Goal: Check status

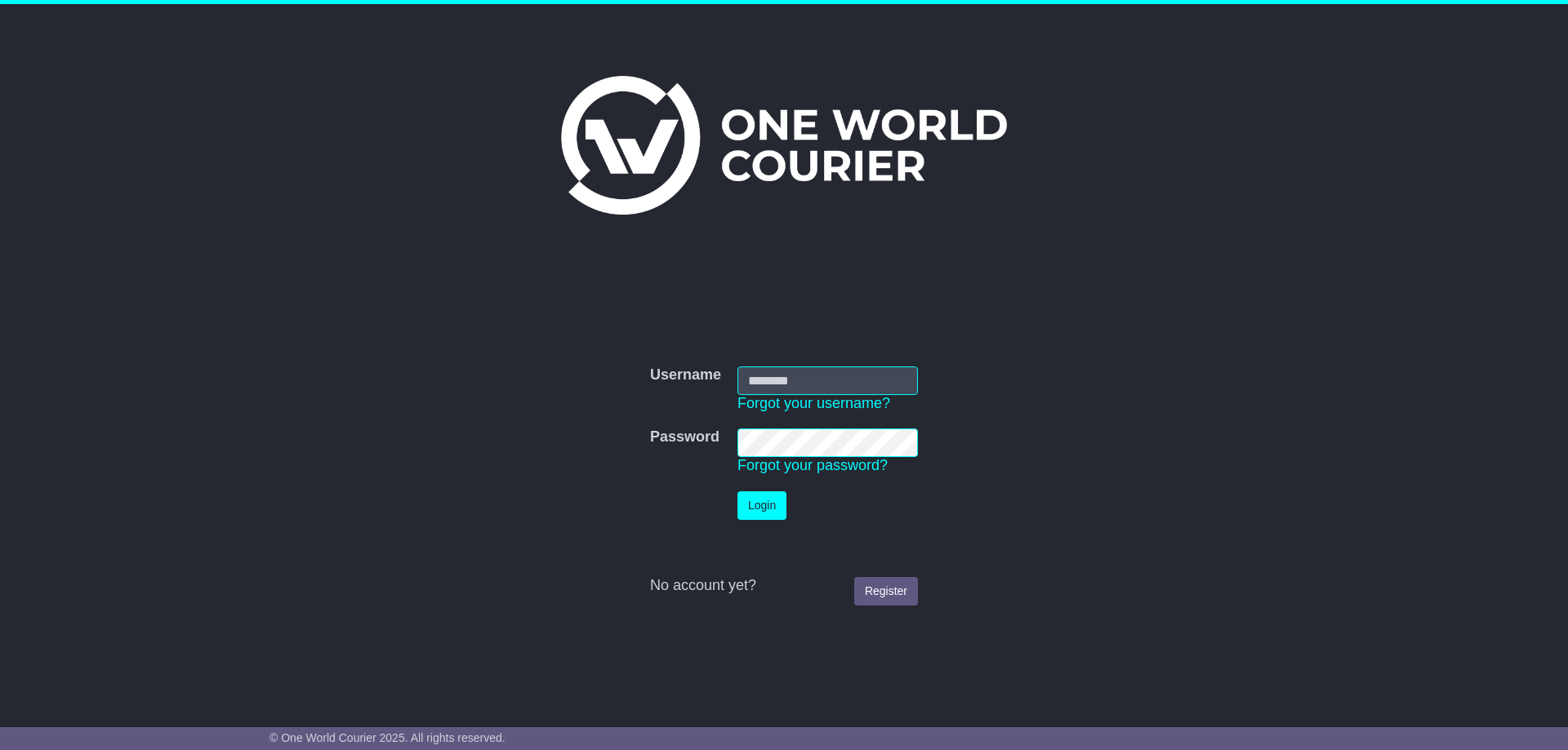
type input "**********"
click at [769, 514] on button "Login" at bounding box center [762, 506] width 49 height 29
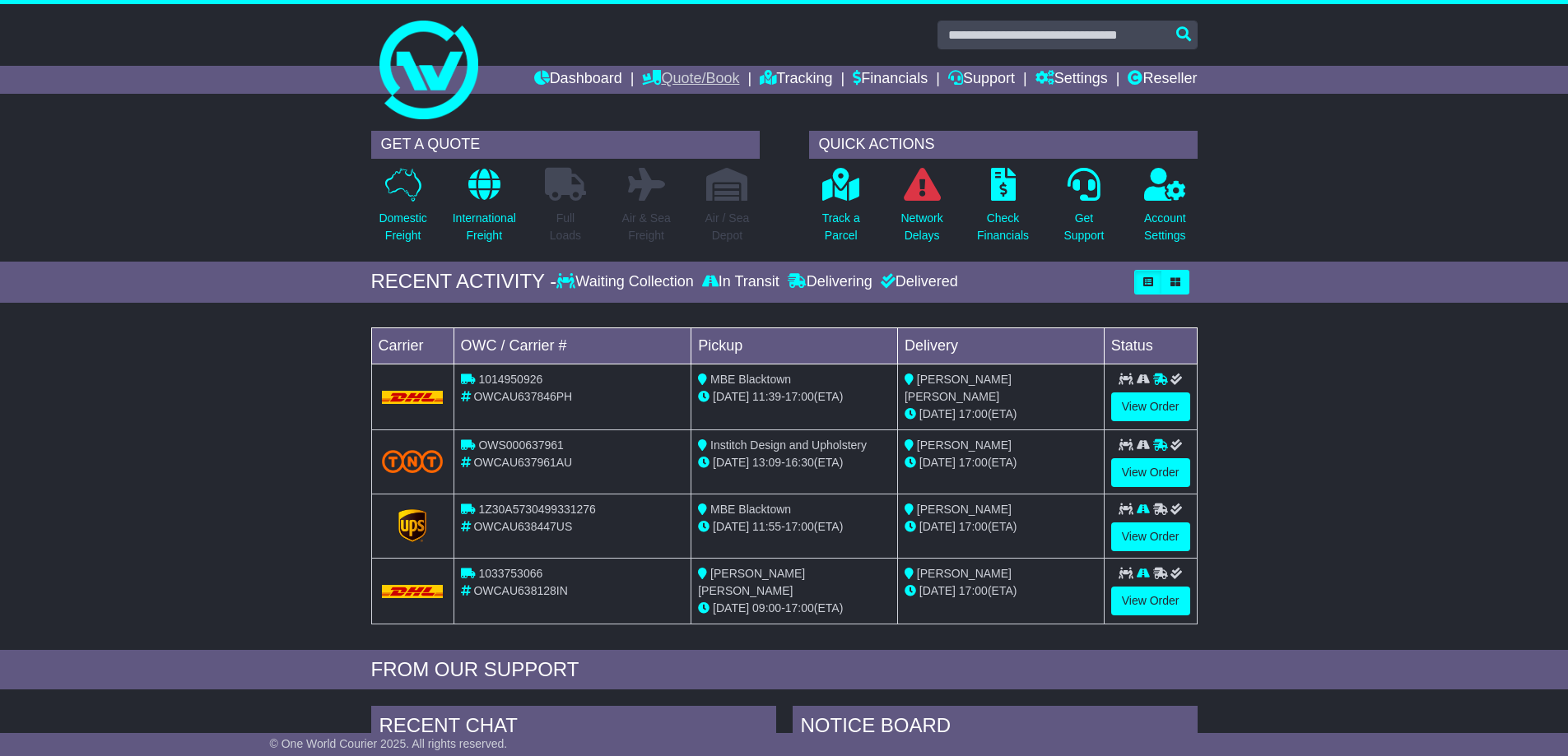
click at [690, 83] on link "Quote/Book" at bounding box center [691, 80] width 98 height 28
click at [795, 72] on link "Tracking" at bounding box center [796, 80] width 73 height 28
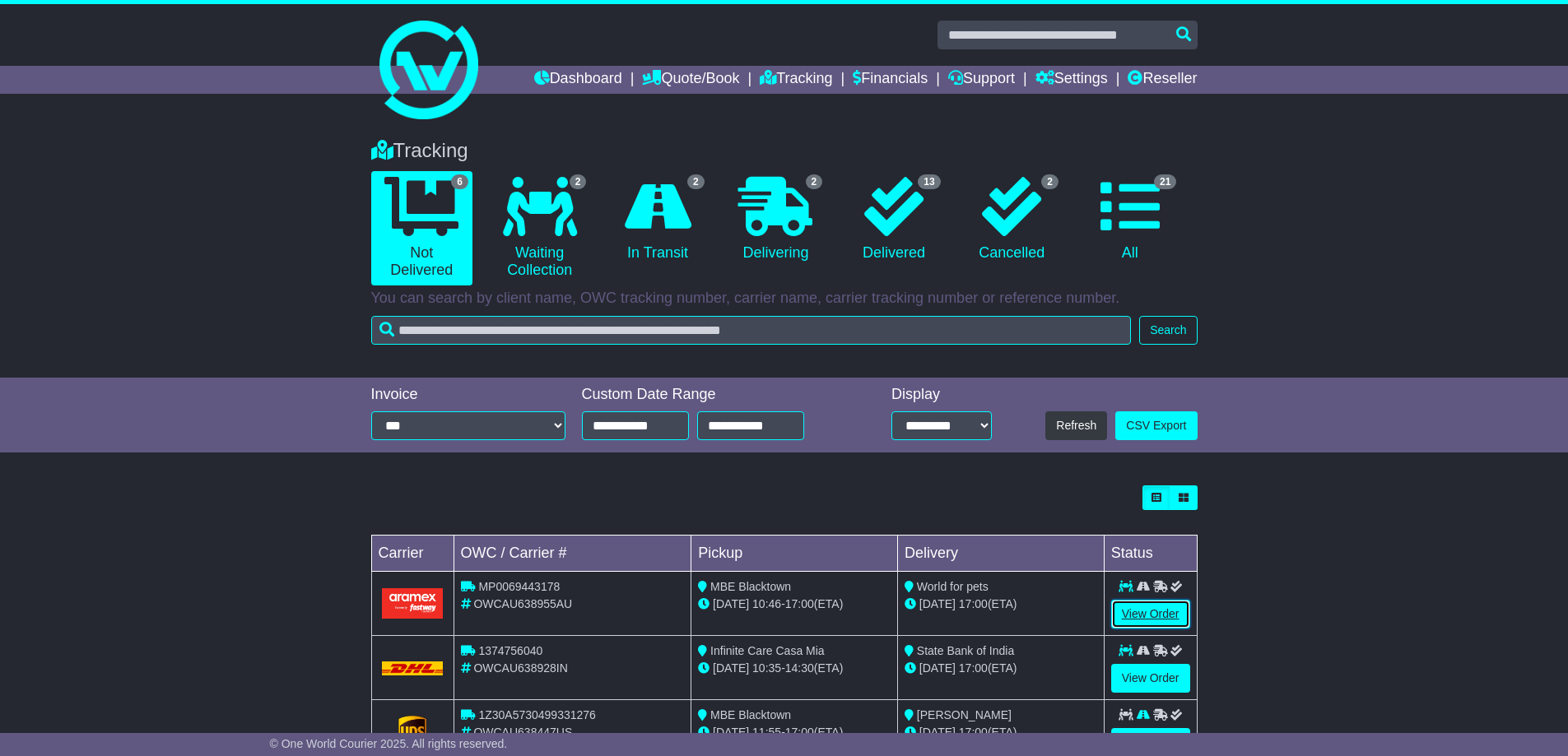
click at [1155, 619] on link "View Order" at bounding box center [1151, 615] width 79 height 29
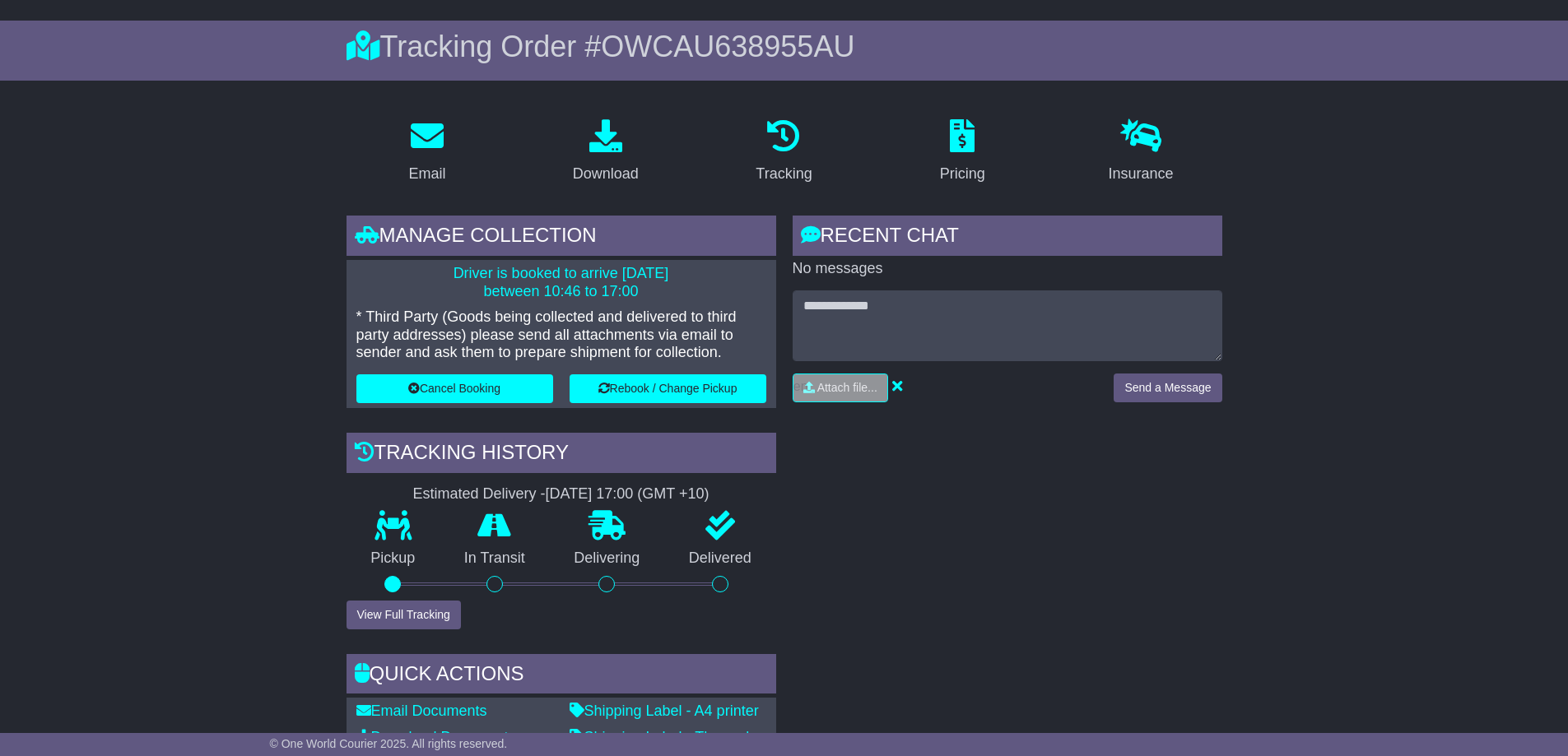
scroll to position [164, 0]
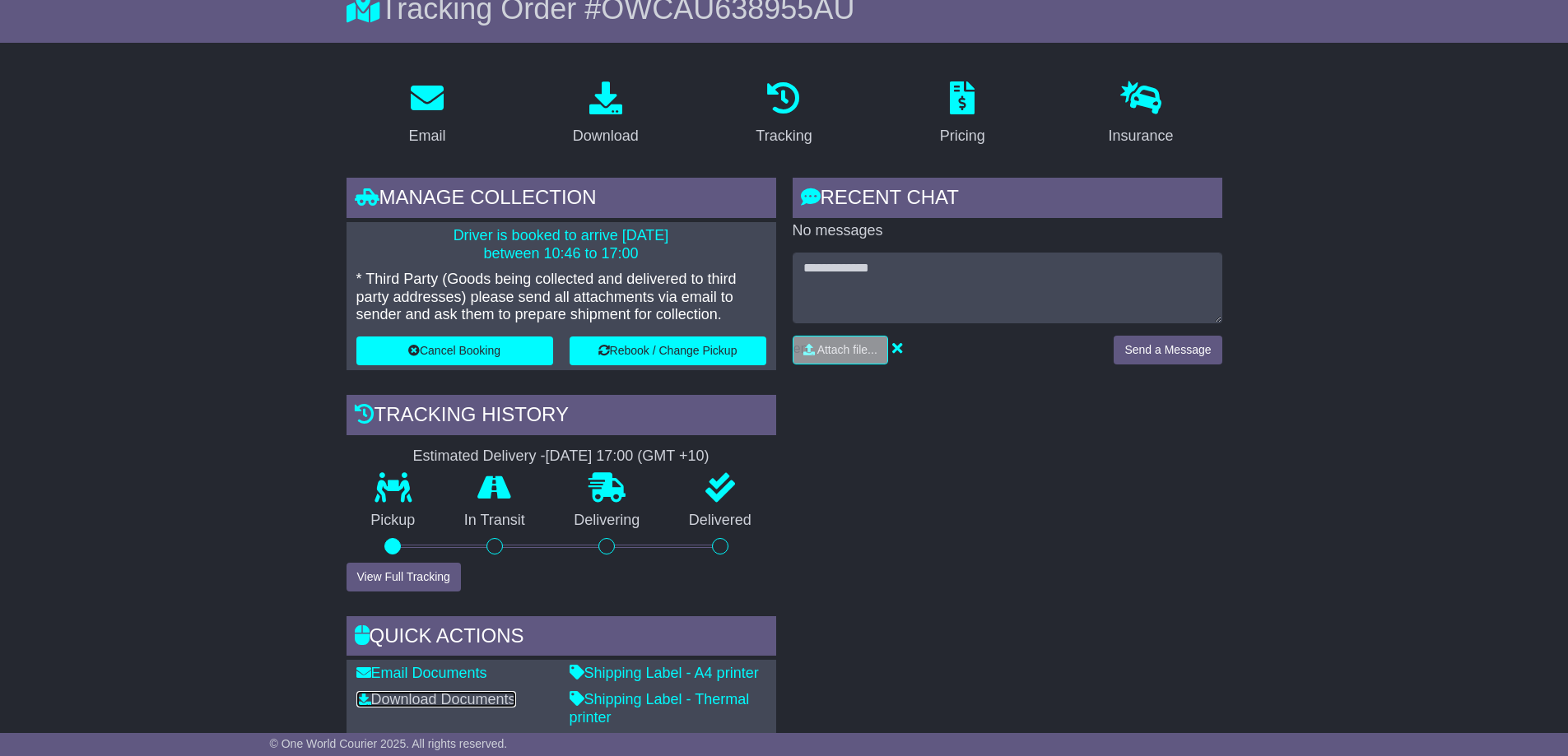
click at [417, 699] on link "Download Documents" at bounding box center [436, 699] width 160 height 16
